Goal: Navigation & Orientation: Find specific page/section

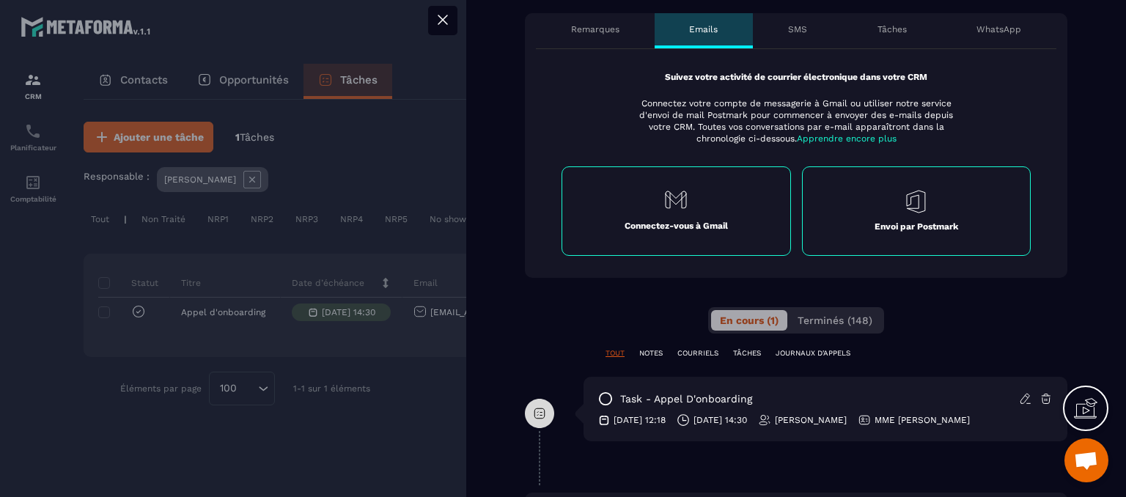
scroll to position [807, 0]
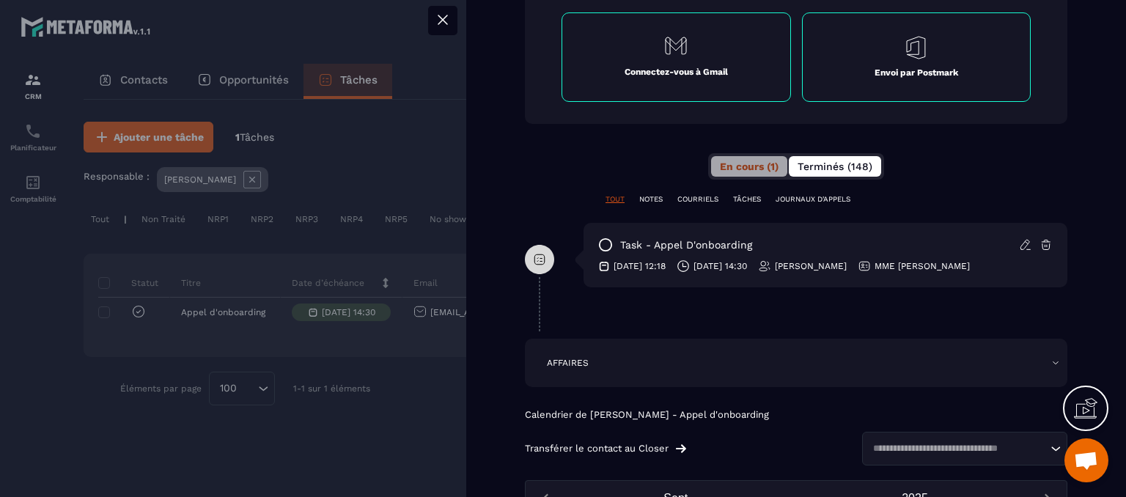
click at [832, 175] on button "Terminés (148)" at bounding box center [835, 166] width 92 height 21
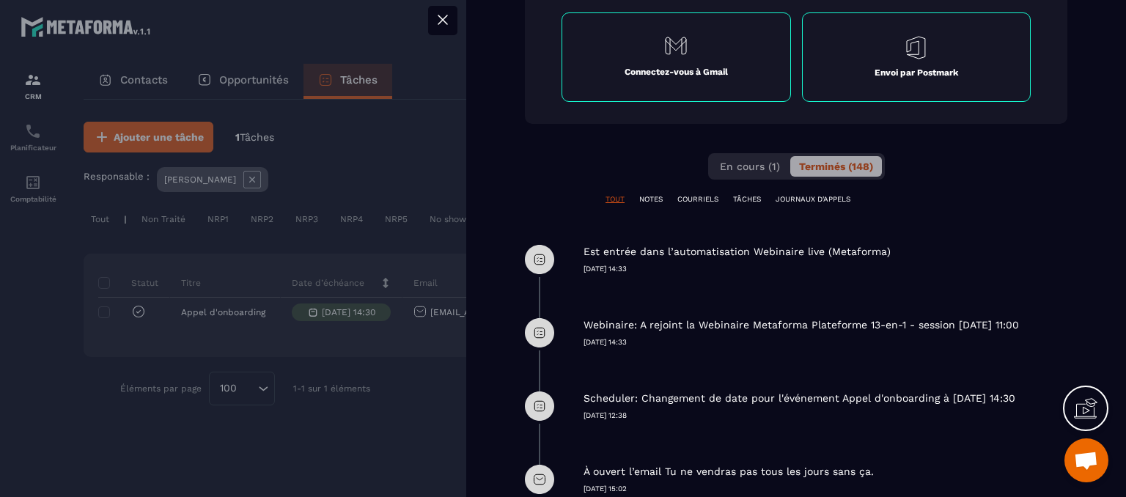
click at [801, 203] on p "JOURNAUX D'APPELS" at bounding box center [813, 199] width 75 height 10
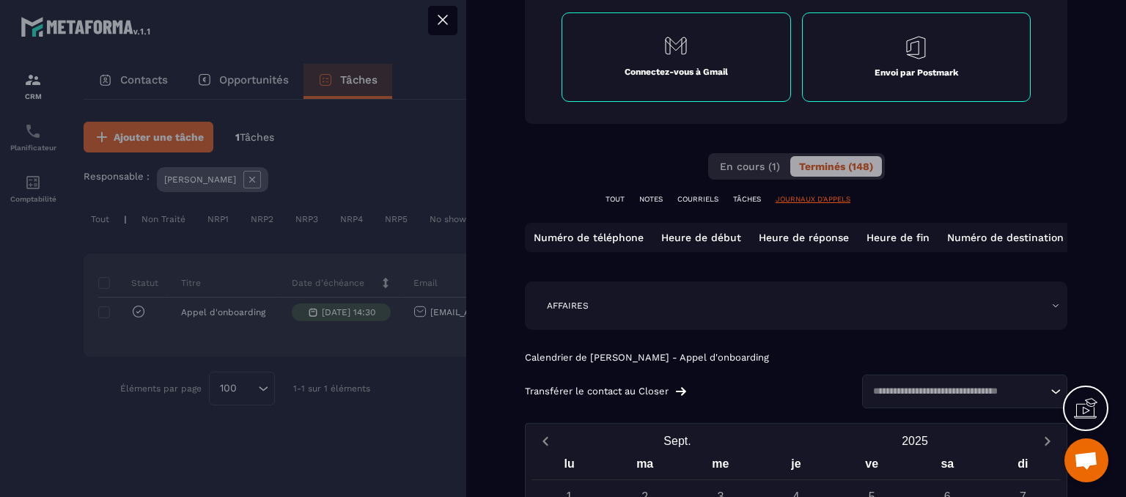
click at [759, 196] on p "TÂCHES" at bounding box center [747, 199] width 28 height 10
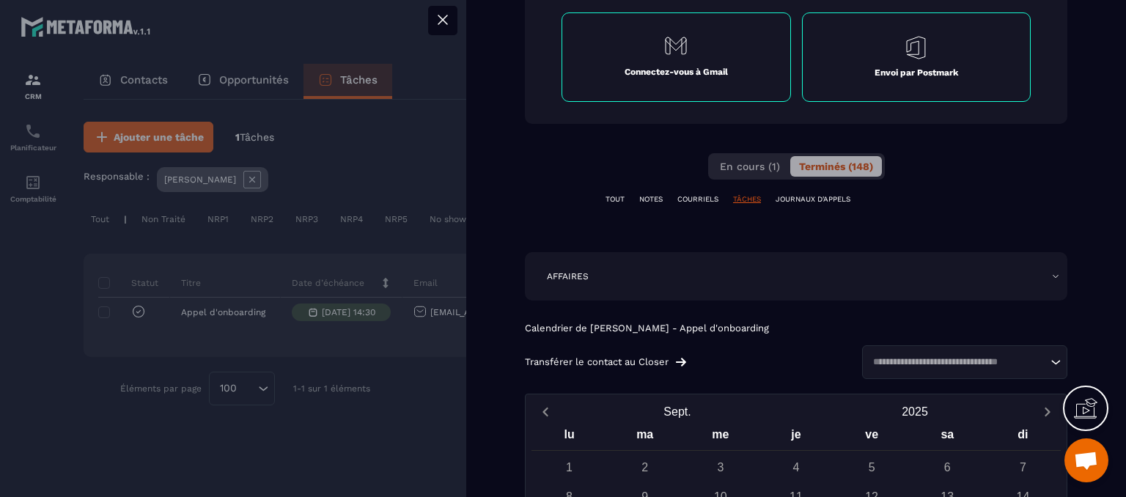
click at [642, 278] on div "AFFAIRES" at bounding box center [796, 277] width 528 height 12
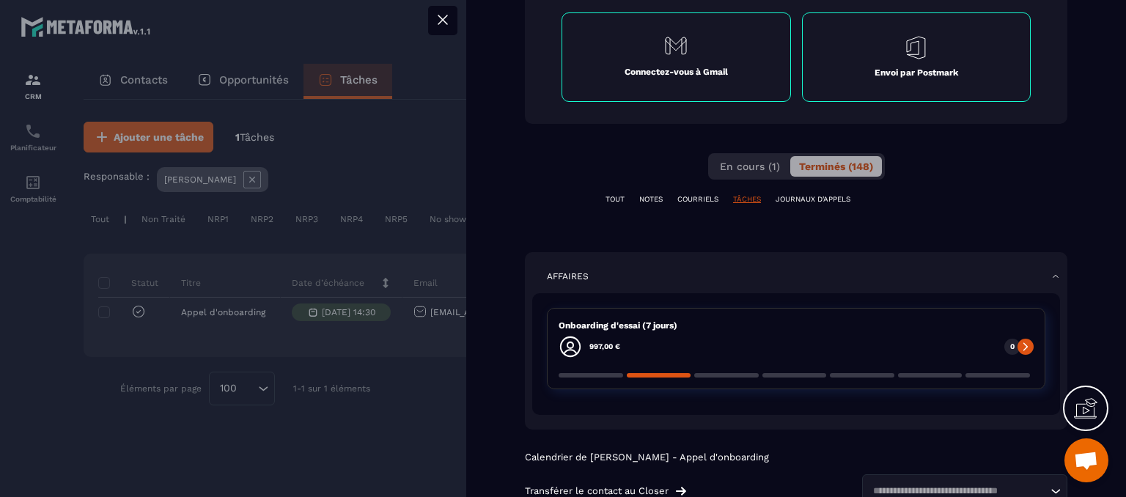
click at [642, 278] on div "AFFAIRES" at bounding box center [796, 277] width 528 height 12
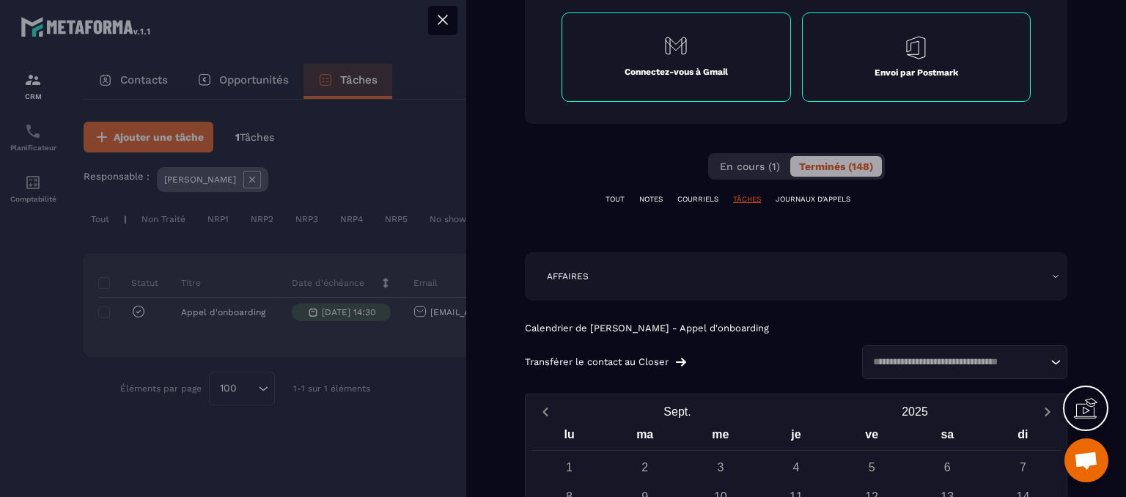
click at [657, 200] on p "NOTES" at bounding box center [650, 199] width 23 height 10
click at [722, 170] on span "En cours (1)" at bounding box center [750, 167] width 60 height 12
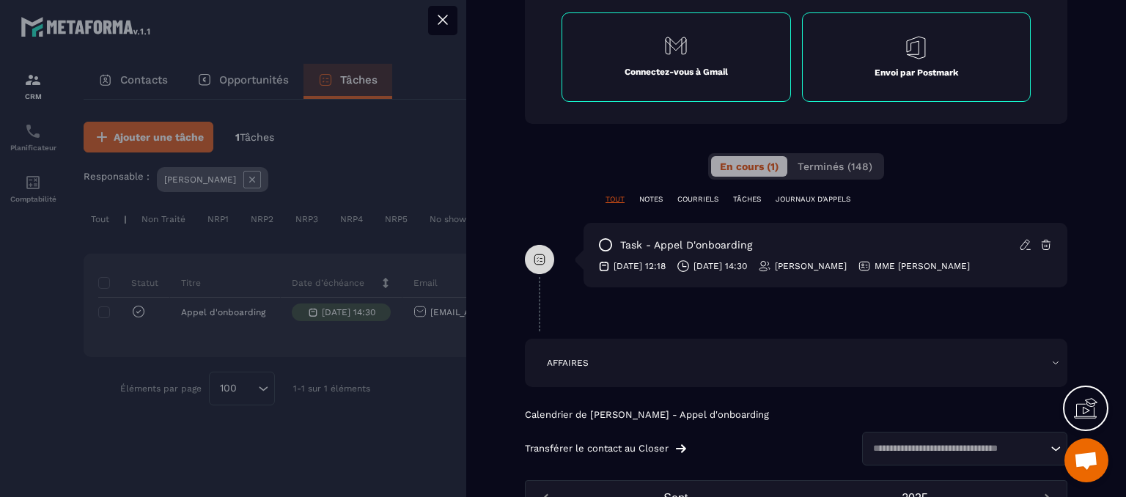
click at [661, 189] on div "**********" at bounding box center [796, 84] width 543 height 450
click at [647, 202] on p "NOTES" at bounding box center [650, 199] width 23 height 10
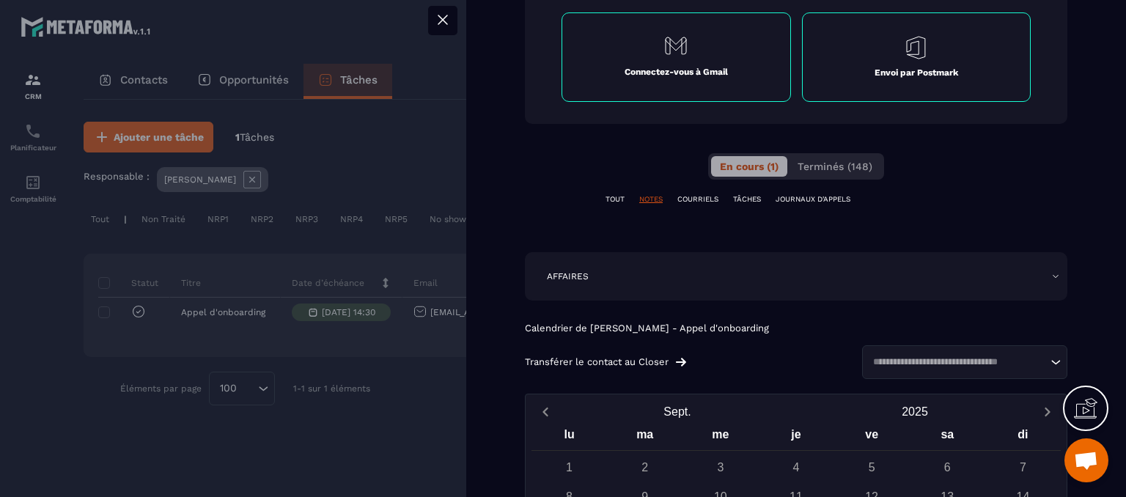
click at [589, 271] on div "AFFAIRES" at bounding box center [796, 277] width 528 height 12
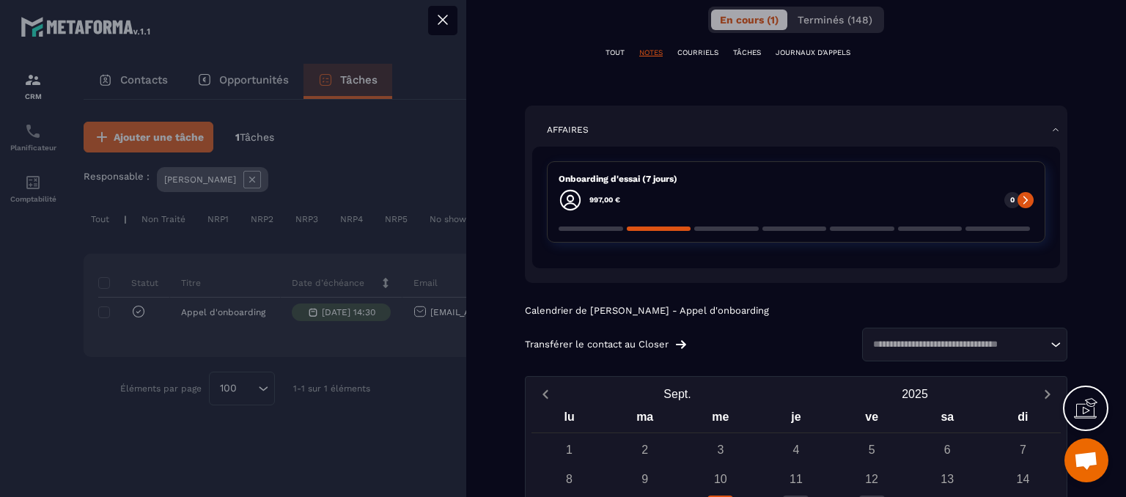
scroll to position [660, 0]
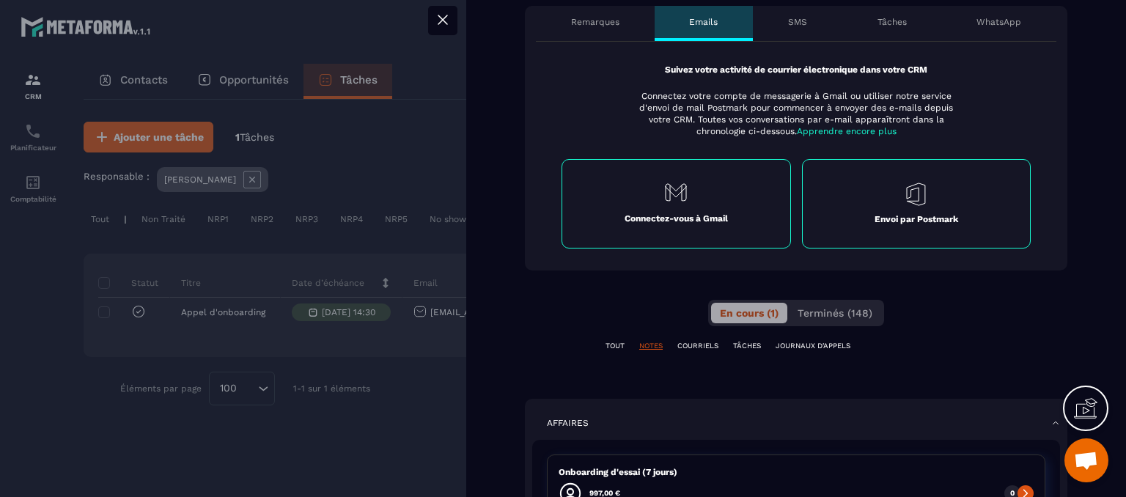
click at [612, 341] on p "TOUT" at bounding box center [615, 346] width 19 height 10
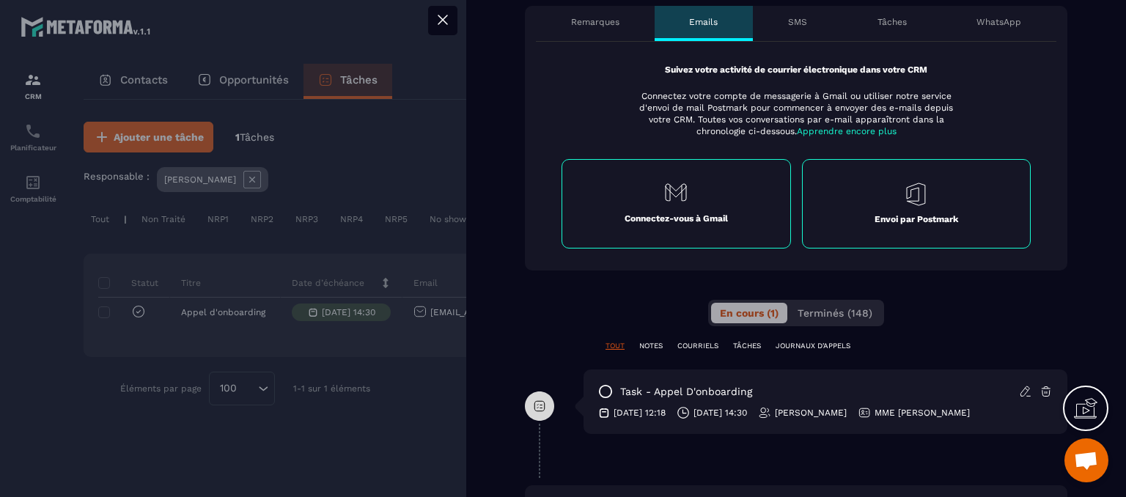
click at [648, 341] on p "NOTES" at bounding box center [650, 346] width 23 height 10
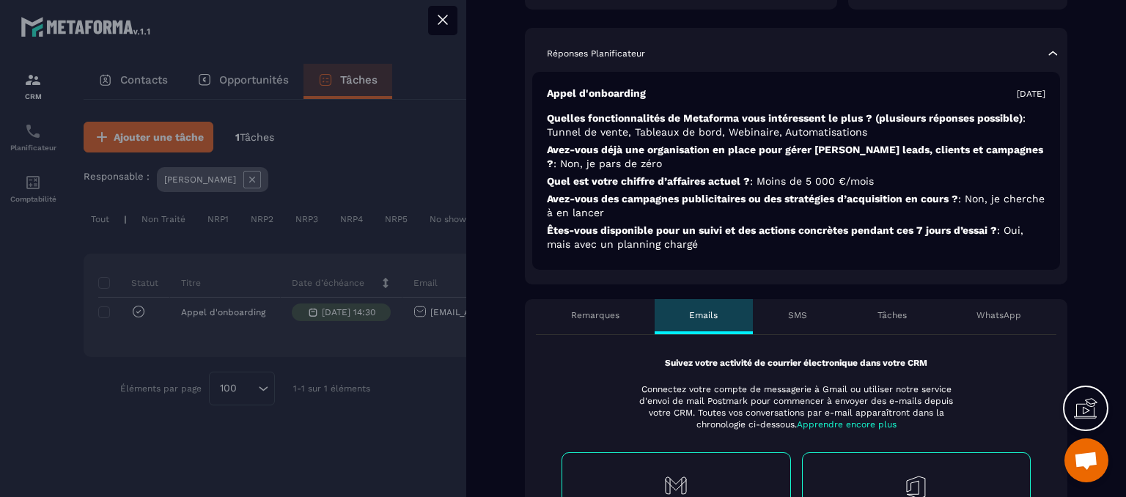
scroll to position [440, 0]
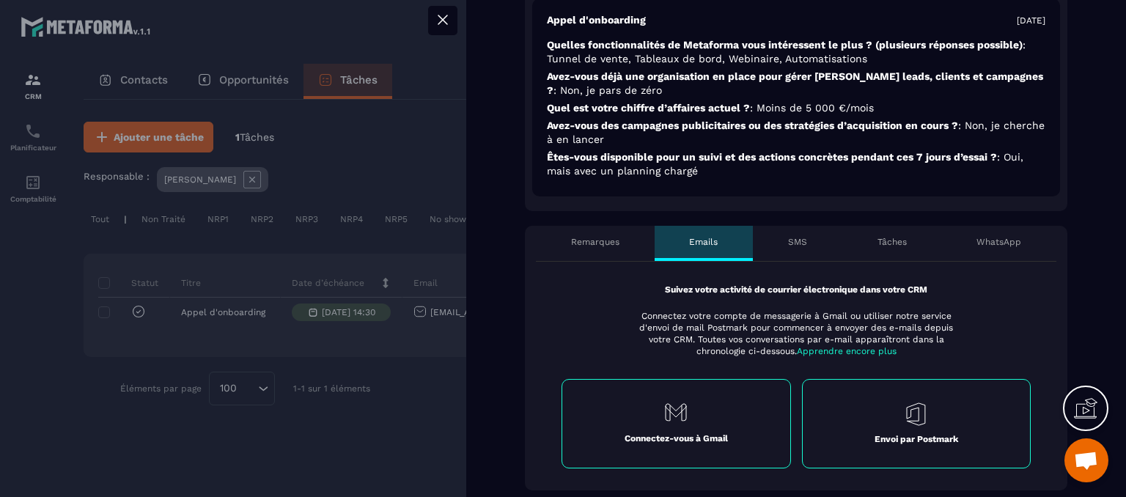
click at [625, 233] on div "Remarques" at bounding box center [595, 243] width 119 height 35
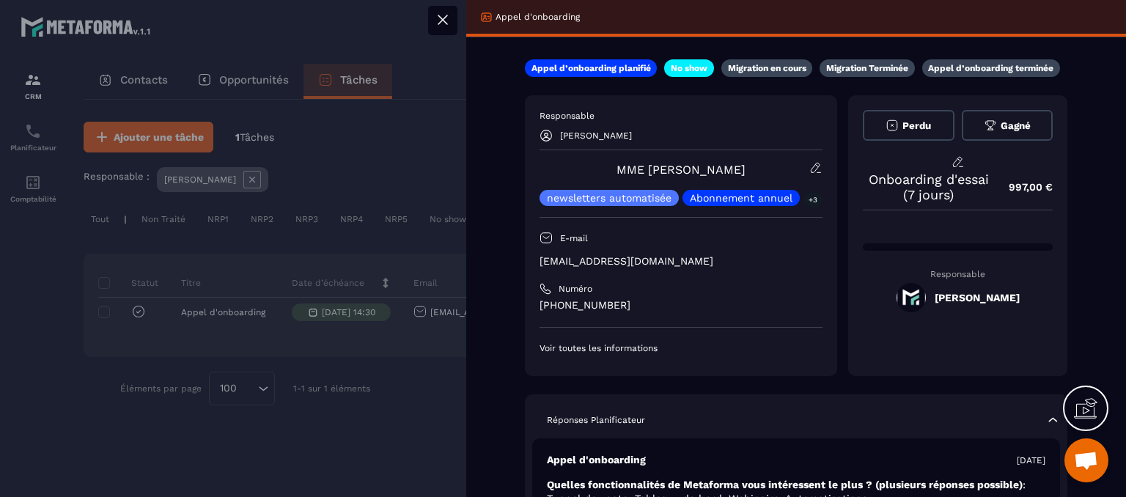
click at [434, 18] on icon at bounding box center [443, 20] width 18 height 18
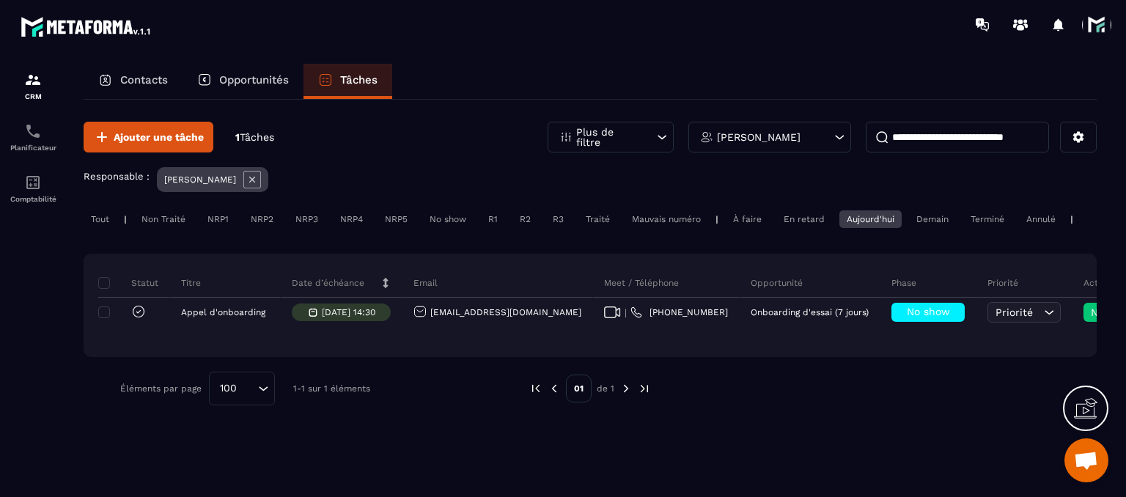
click at [1109, 18] on span at bounding box center [1096, 24] width 29 height 29
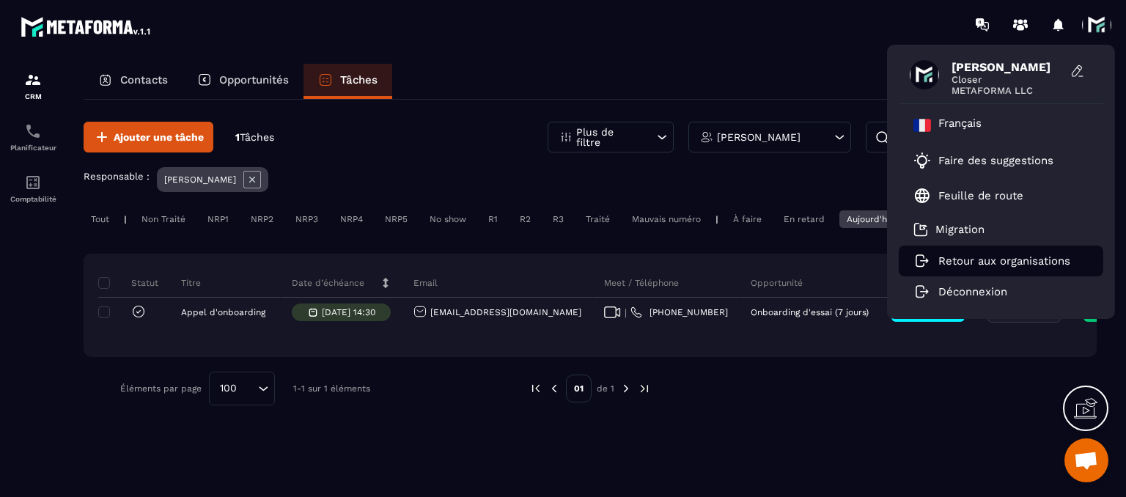
click at [950, 257] on p "Retour aux organisations" at bounding box center [1005, 260] width 132 height 13
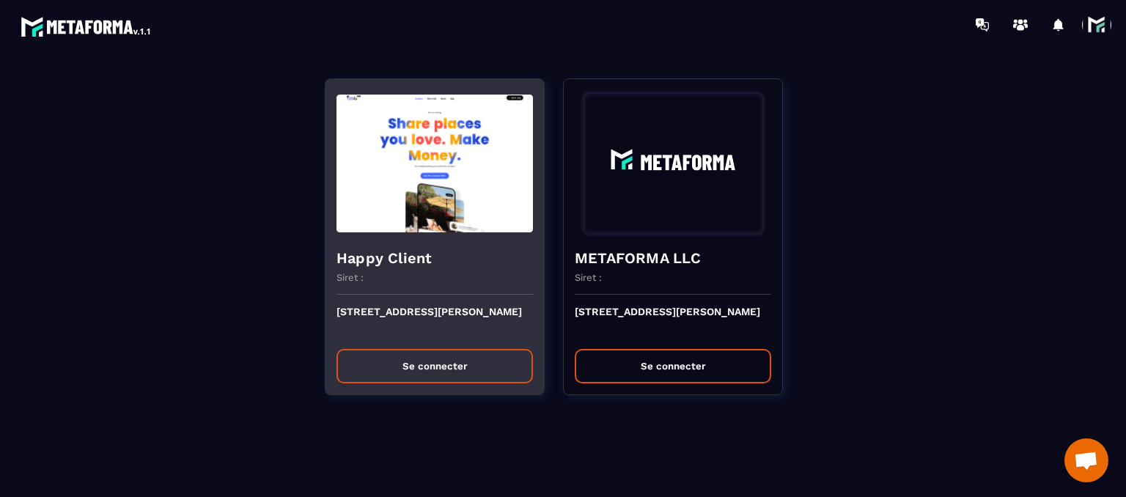
click at [466, 370] on button "Se connecter" at bounding box center [435, 366] width 197 height 34
